Goal: Task Accomplishment & Management: Manage account settings

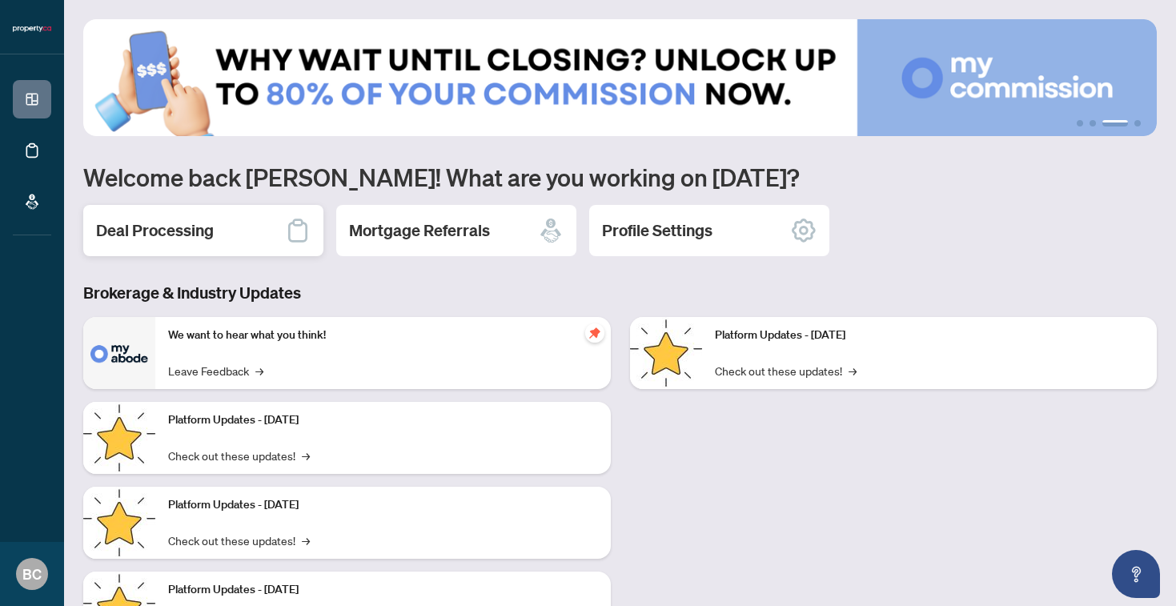
click at [232, 225] on div "Deal Processing" at bounding box center [203, 230] width 240 height 51
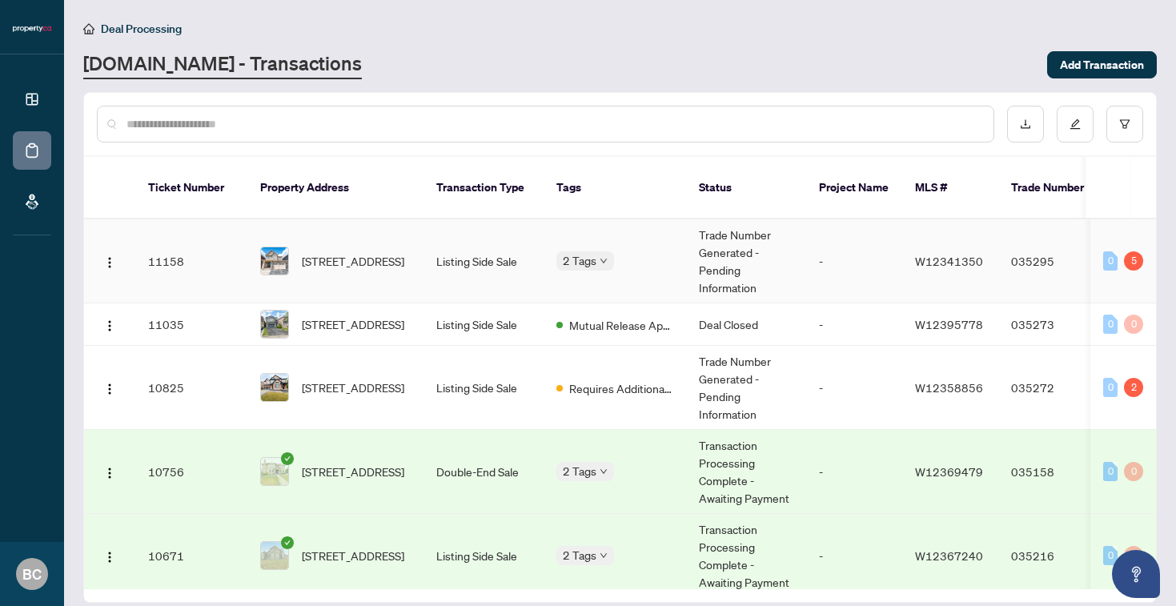
click at [382, 252] on span "[STREET_ADDRESS]" at bounding box center [353, 261] width 102 height 18
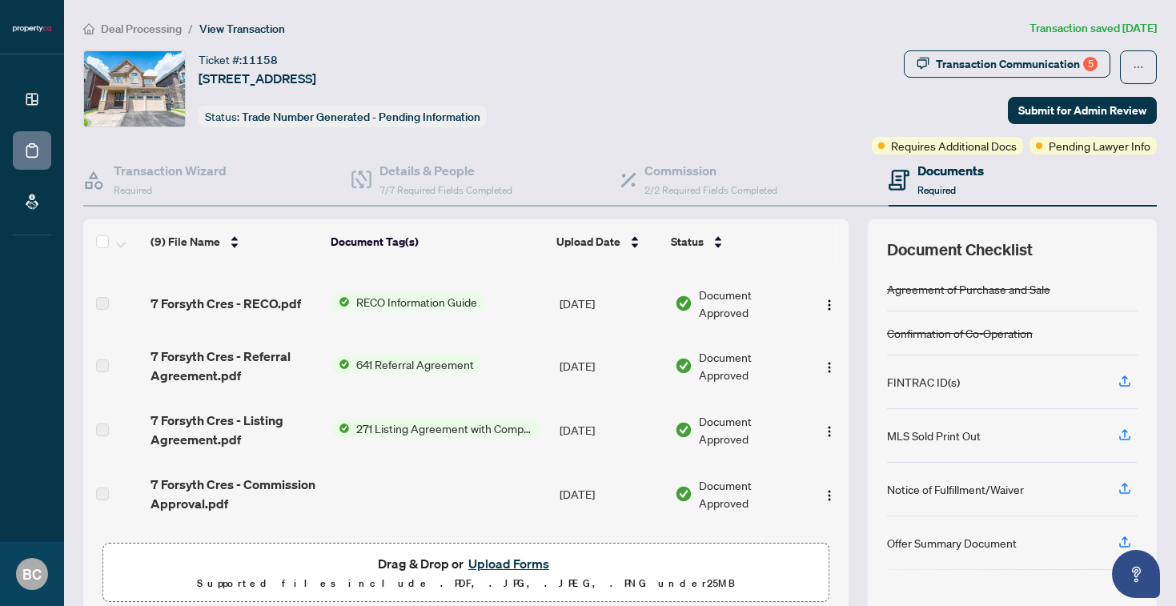
scroll to position [120, 0]
click at [513, 560] on button "Upload Forms" at bounding box center [509, 563] width 90 height 21
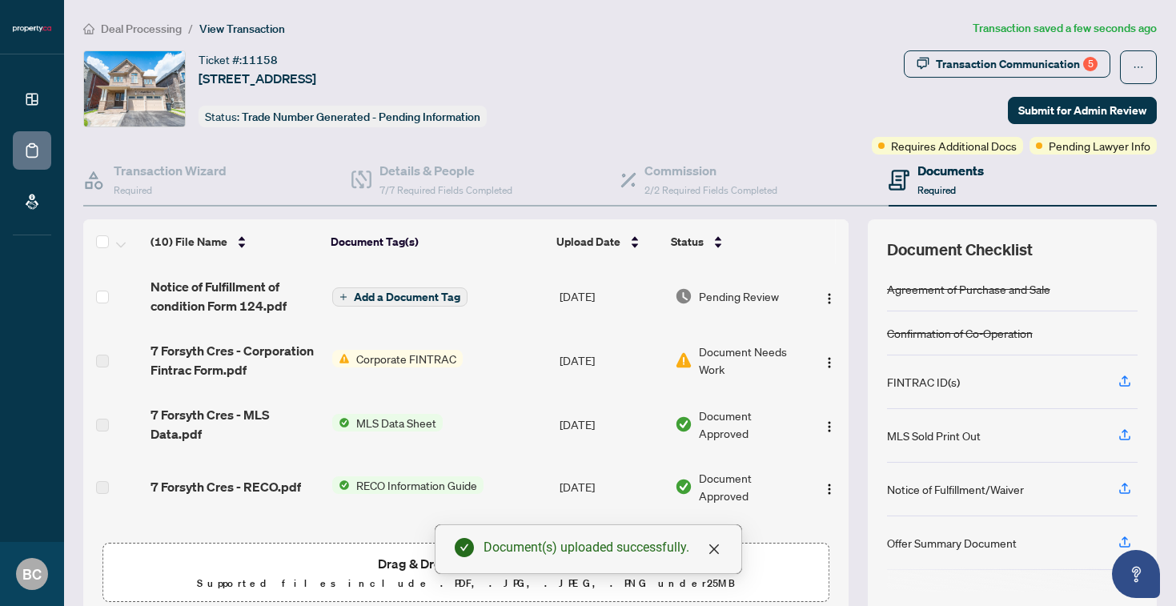
scroll to position [0, 0]
click at [374, 293] on span "Add a Document Tag" at bounding box center [407, 296] width 106 height 11
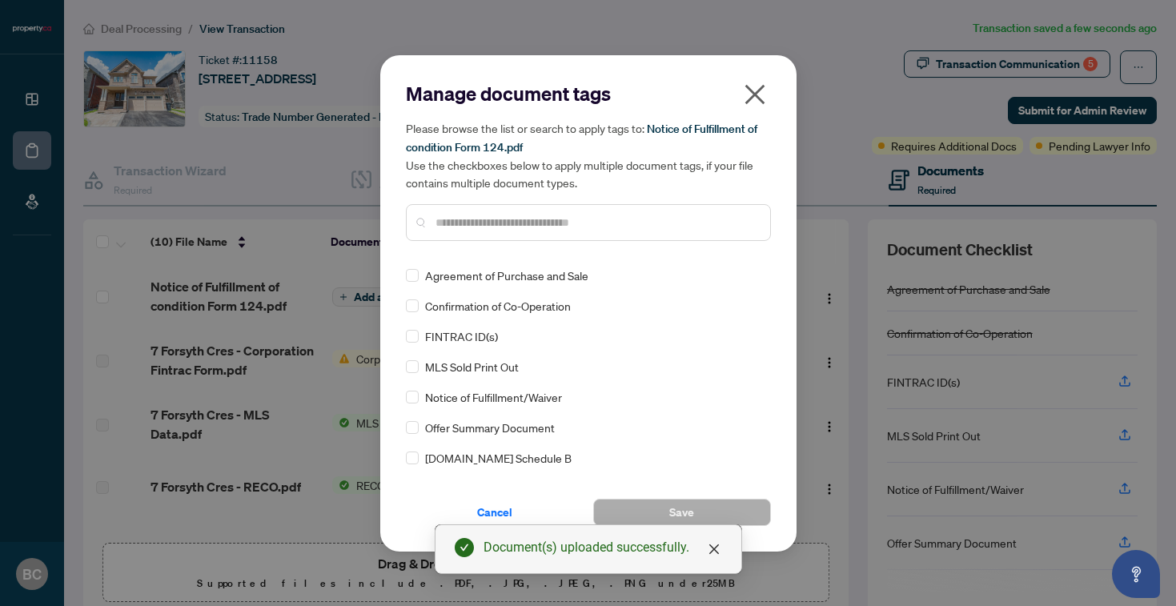
click at [513, 222] on input "text" at bounding box center [597, 223] width 322 height 18
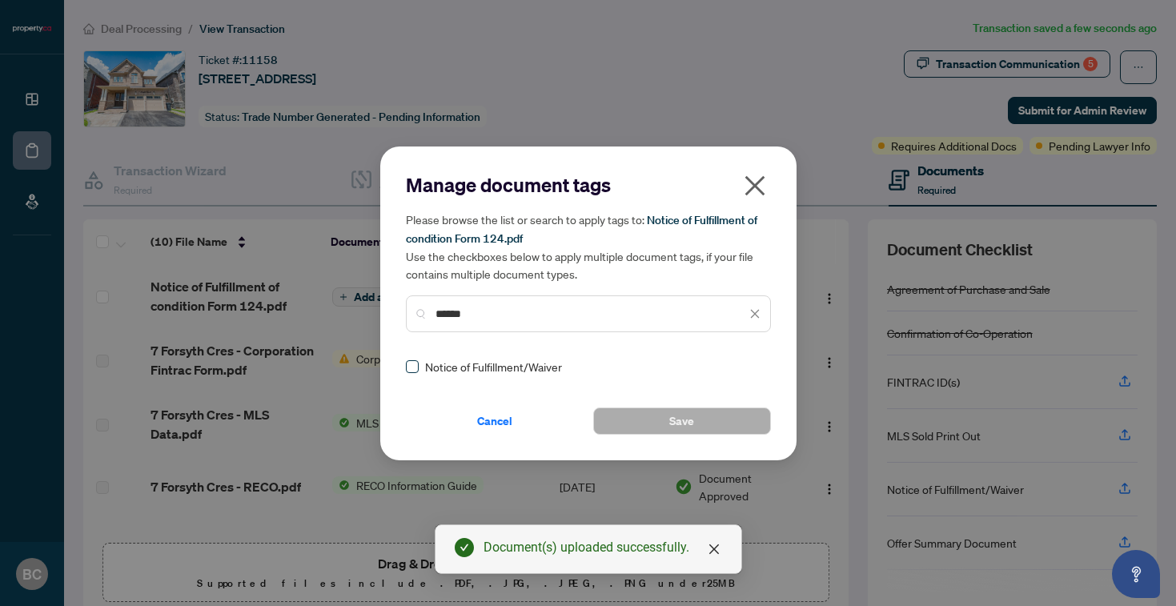
type input "******"
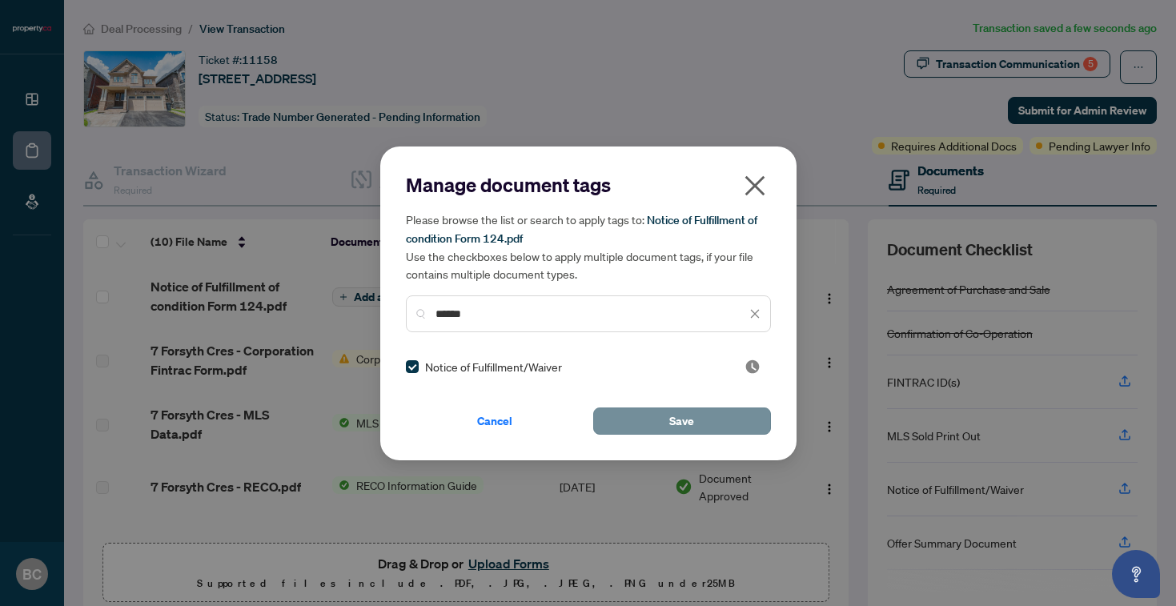
click at [657, 417] on button "Save" at bounding box center [682, 421] width 178 height 27
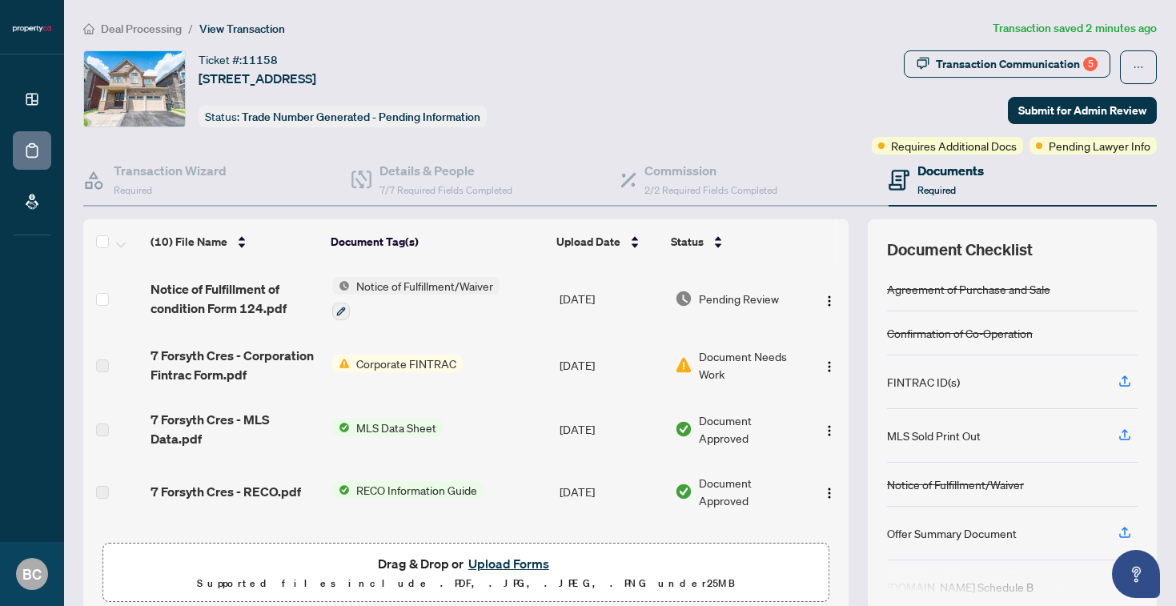
click at [516, 562] on button "Upload Forms" at bounding box center [509, 563] width 90 height 21
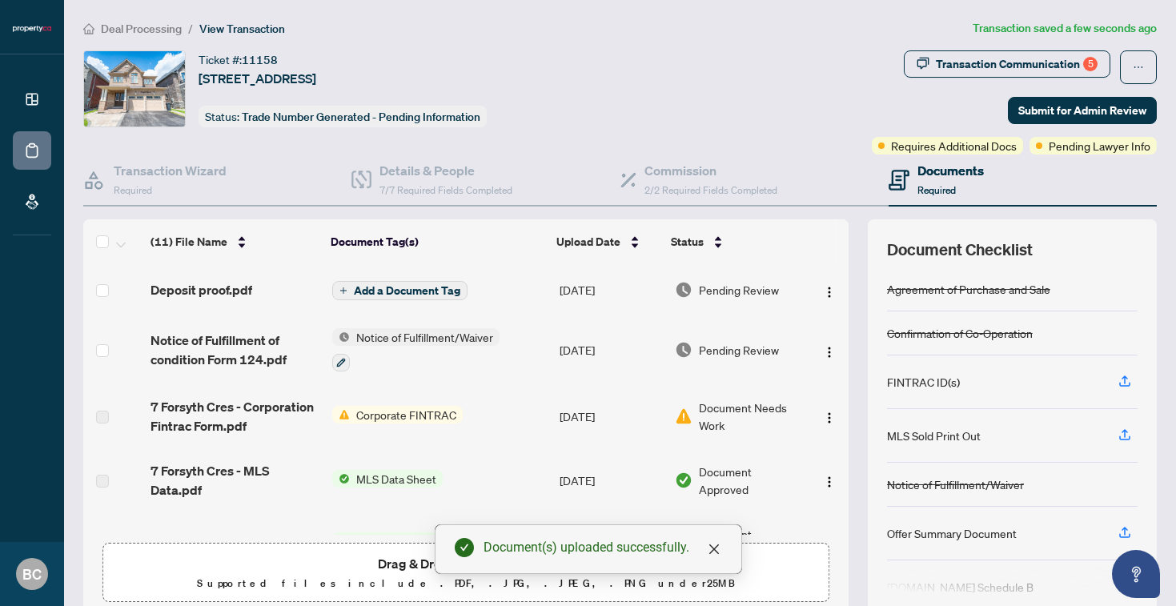
click at [387, 281] on button "Add a Document Tag" at bounding box center [399, 290] width 135 height 19
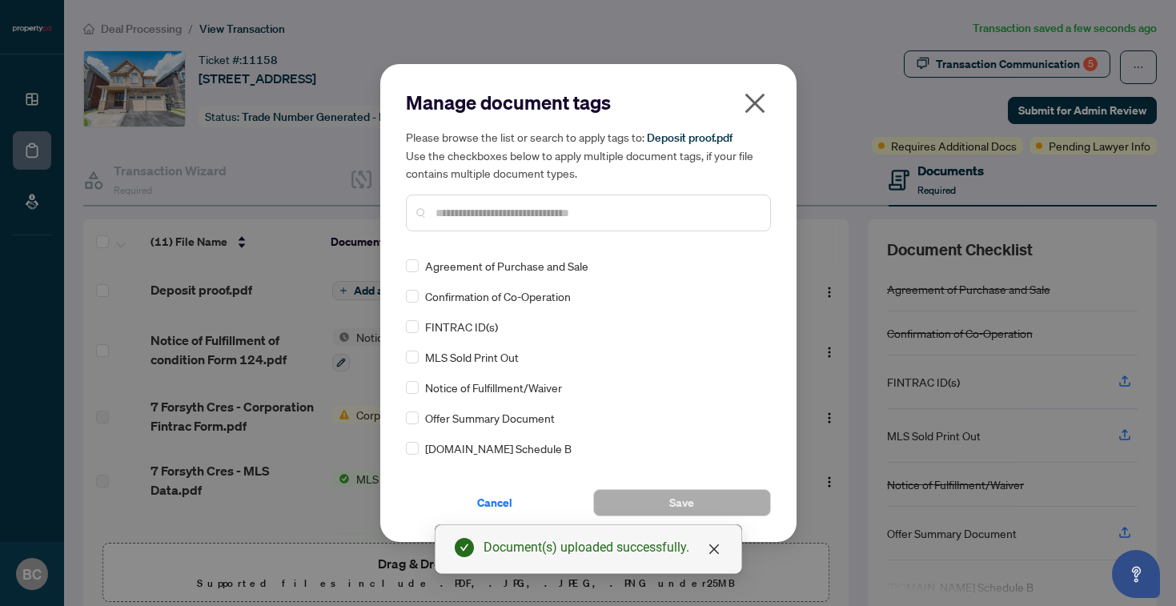
click at [504, 208] on input "text" at bounding box center [597, 213] width 322 height 18
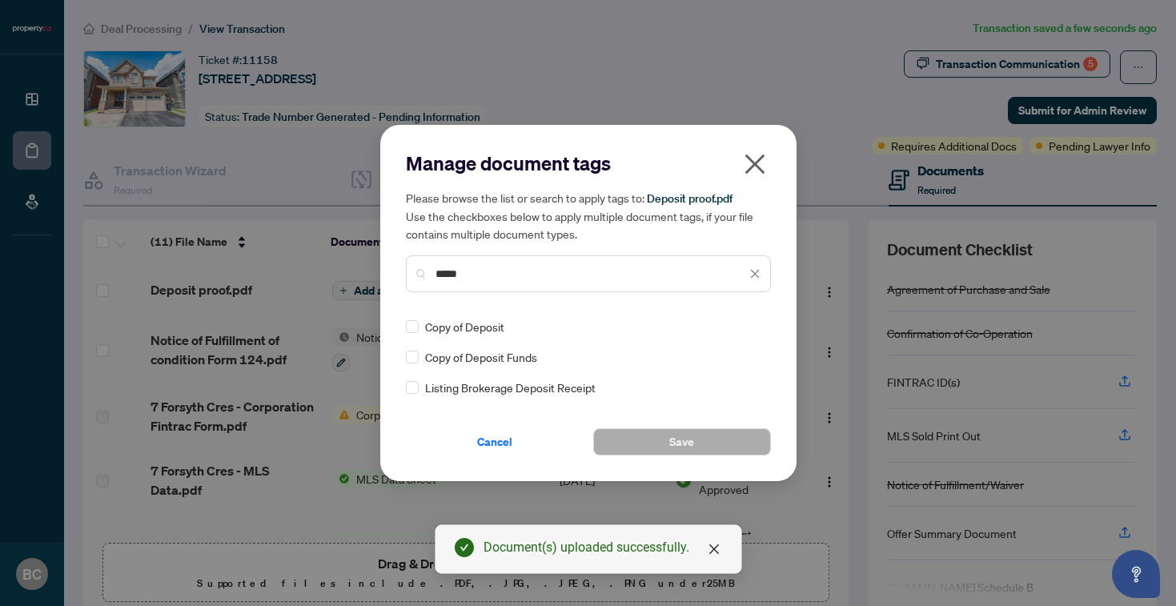
type input "*******"
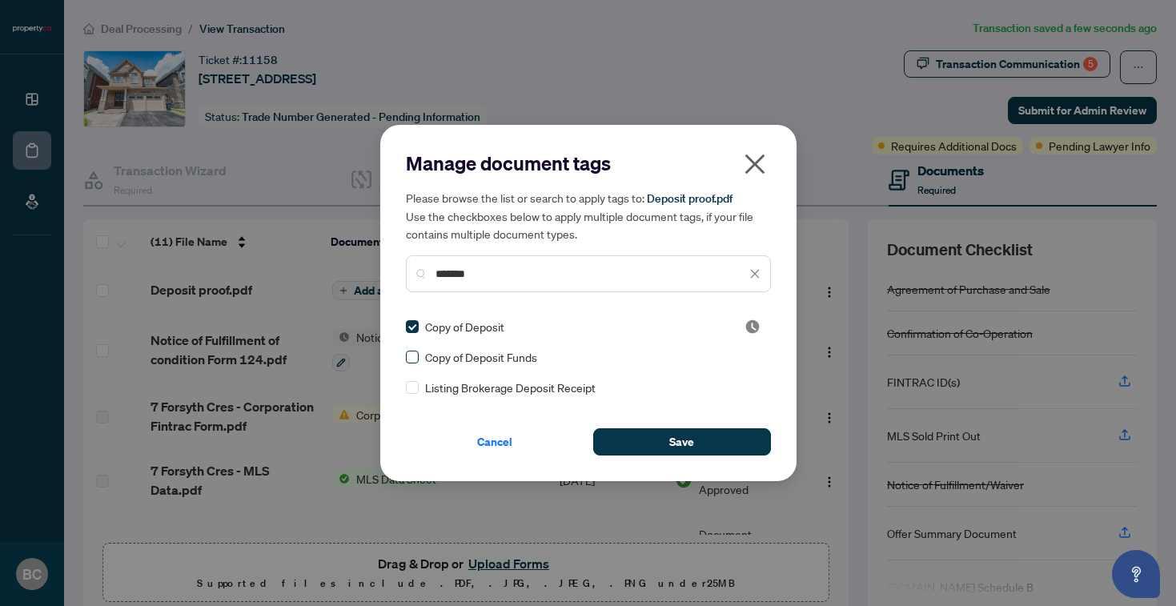
click at [416, 354] on span at bounding box center [412, 357] width 13 height 13
click at [661, 442] on button "Save" at bounding box center [682, 441] width 178 height 27
